Goal: Feedback & Contribution: Leave review/rating

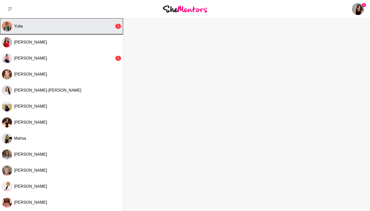
click at [63, 23] on button "Yulia 1" at bounding box center [61, 26] width 123 height 16
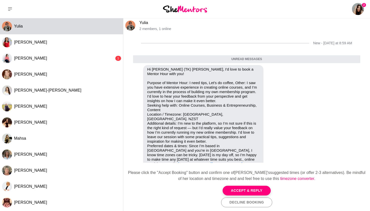
scroll to position [21, 0]
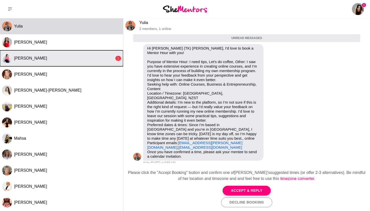
click at [34, 54] on button "[PERSON_NAME] 1" at bounding box center [61, 58] width 123 height 16
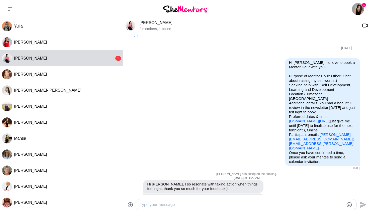
scroll to position [75, 0]
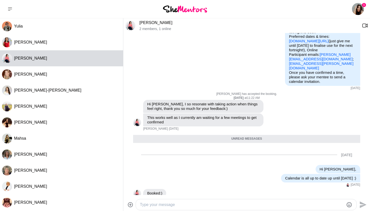
click at [159, 205] on textarea "Type your message" at bounding box center [242, 205] width 204 height 6
type textarea "THANK YOU!!!!!"
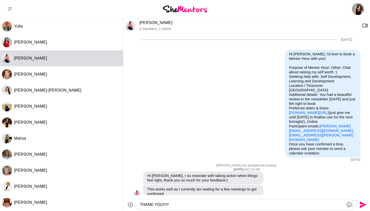
scroll to position [0, 0]
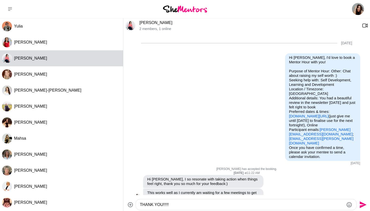
click at [158, 23] on link "[PERSON_NAME]" at bounding box center [155, 23] width 33 height 4
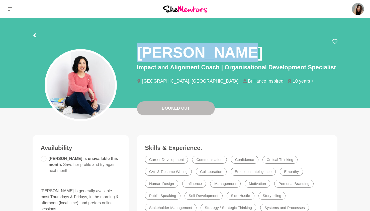
drag, startPoint x: 231, startPoint y: 54, endPoint x: 140, endPoint y: 54, distance: 91.5
click at [140, 54] on div "[PERSON_NAME]" at bounding box center [237, 51] width 200 height 24
copy h1 "[PERSON_NAME]"
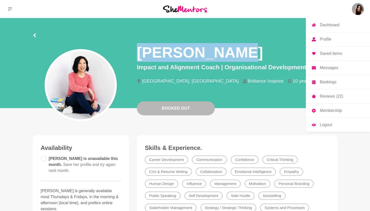
click at [360, 10] on img at bounding box center [358, 9] width 12 height 12
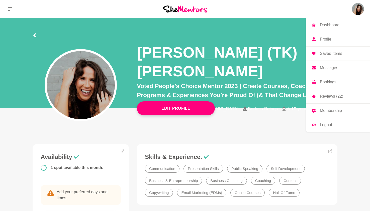
click at [332, 96] on p "Reviews (22)" at bounding box center [331, 96] width 23 height 4
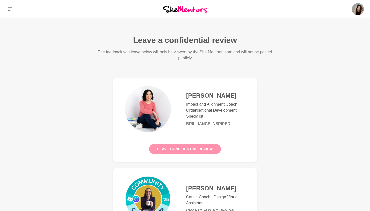
click at [202, 145] on button "Leave confidential review" at bounding box center [185, 149] width 72 height 10
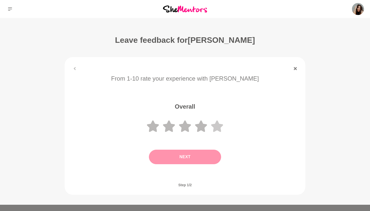
click at [215, 128] on icon at bounding box center [217, 127] width 12 height 12
click at [189, 159] on button "Next" at bounding box center [185, 157] width 72 height 15
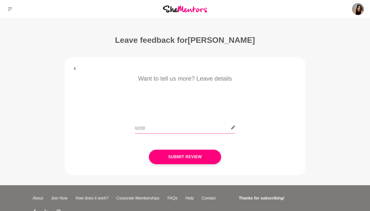
click at [169, 128] on input "text" at bounding box center [185, 128] width 100 height 12
paste input "HUGE shout out to [PERSON_NAME] for our mentor session just now. If she looks f…"
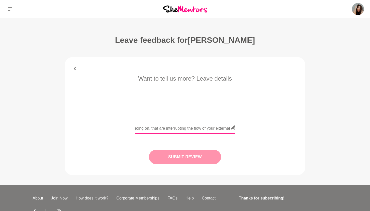
type input "HUGE shout out to [PERSON_NAME] for our mentor session just now. If she looks f…"
click at [198, 158] on button "Submit Review" at bounding box center [185, 157] width 72 height 15
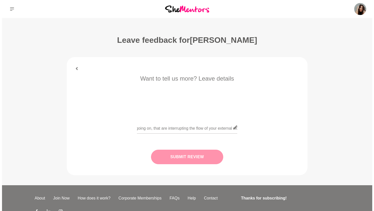
scroll to position [0, 0]
